Goal: Find specific page/section: Find specific page/section

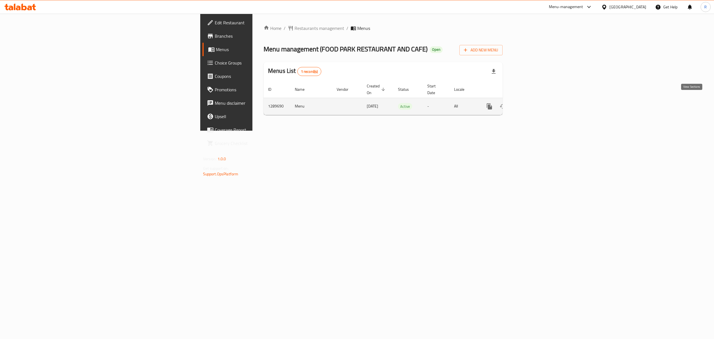
click at [532, 104] on icon "enhanced table" at bounding box center [529, 106] width 5 height 5
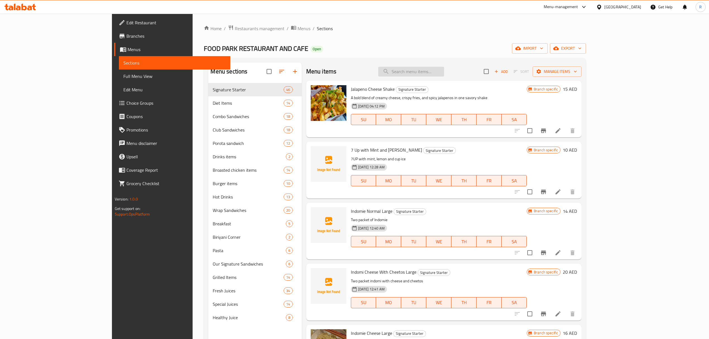
click at [442, 71] on input "search" at bounding box center [411, 72] width 66 height 10
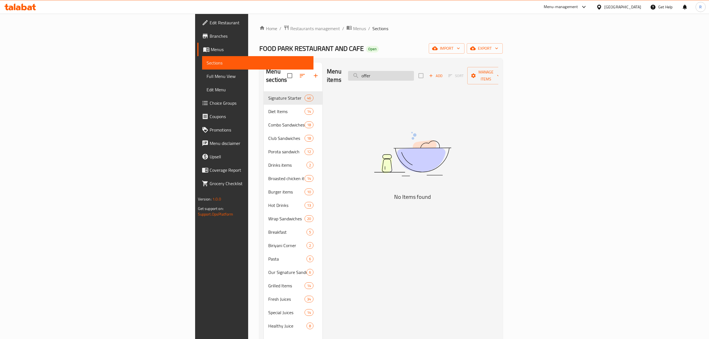
click at [414, 71] on input "offer" at bounding box center [381, 76] width 66 height 10
type input "offer"
click at [414, 71] on input "offer" at bounding box center [381, 76] width 66 height 10
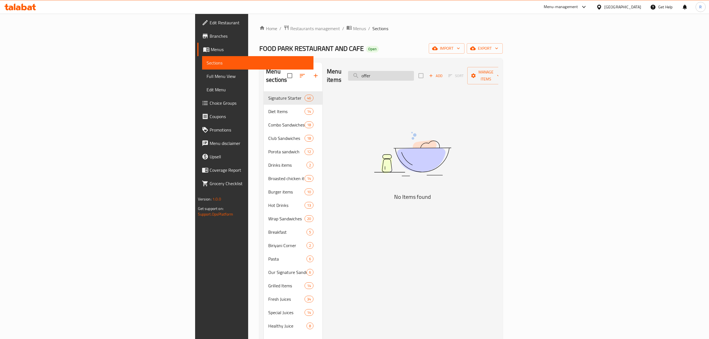
click at [414, 71] on input "offer" at bounding box center [381, 76] width 66 height 10
